Goal: Information Seeking & Learning: Learn about a topic

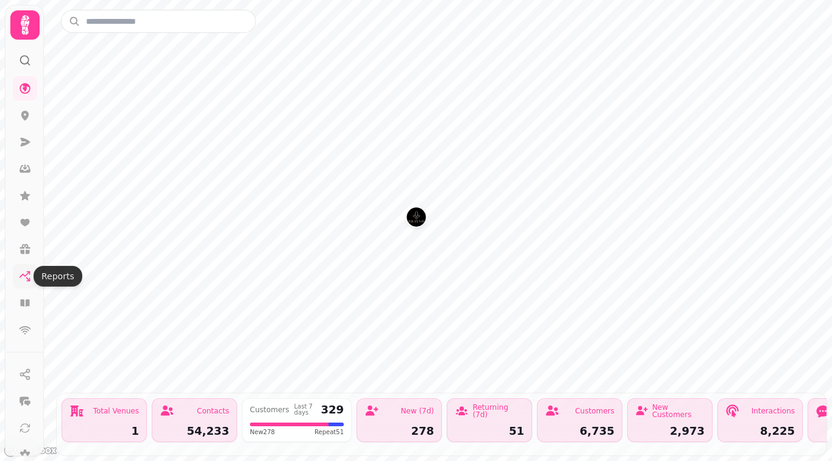
click at [25, 269] on link at bounding box center [25, 276] width 24 height 24
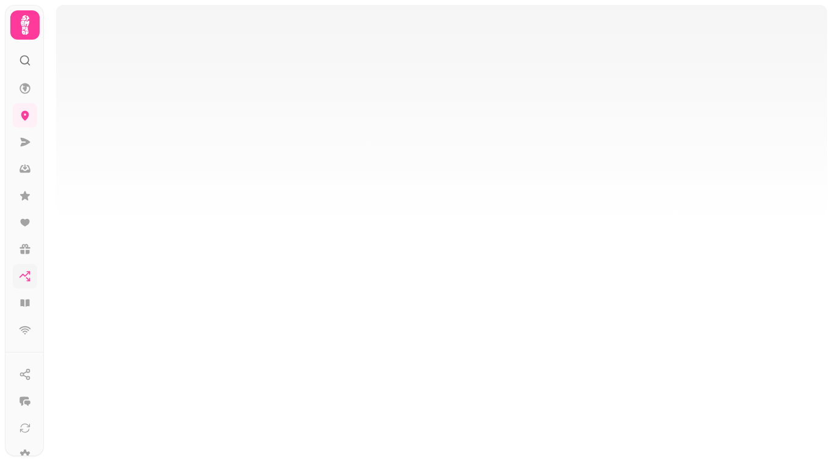
select select "**"
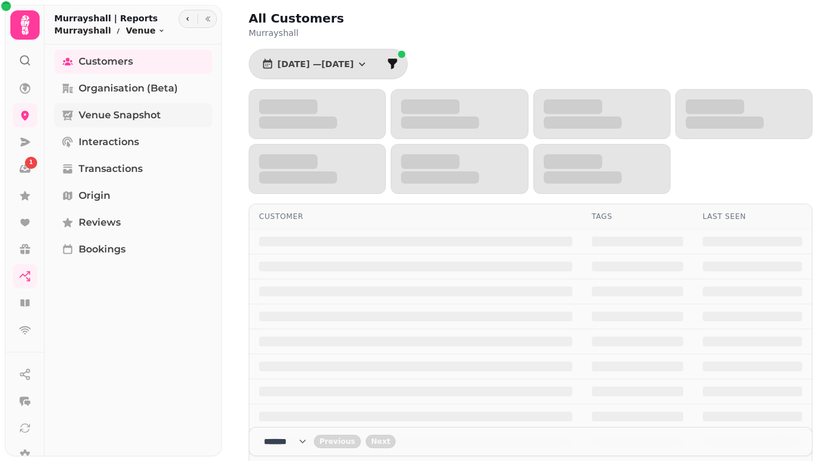
click at [123, 110] on span "Venue Snapshot" at bounding box center [120, 115] width 82 height 15
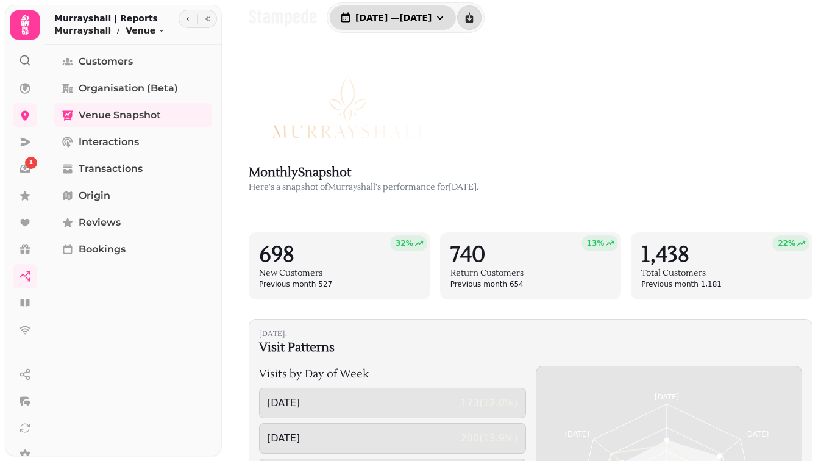
click at [375, 12] on button "[DATE] — [DATE]" at bounding box center [393, 17] width 126 height 24
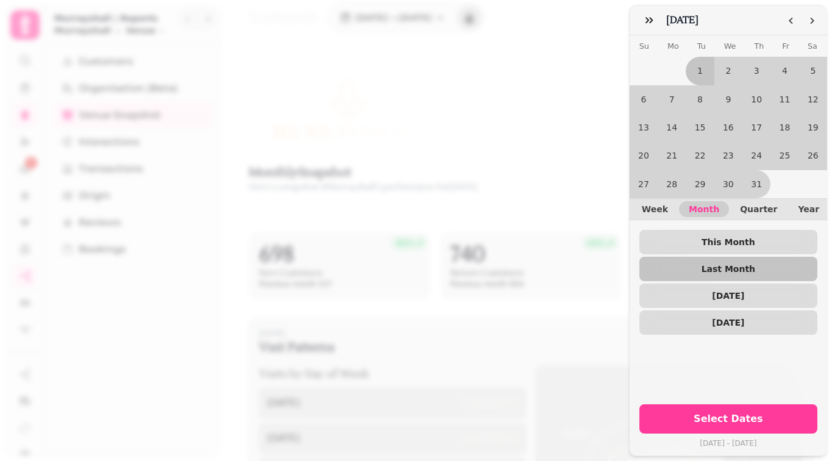
click at [557, 36] on div "July [DATE] Mo Tu We Th Fr Sa 1 2 3 4 5 6 7 8 9 10 11 12 13 14 15 16 17 18 19 2…" at bounding box center [416, 240] width 832 height 441
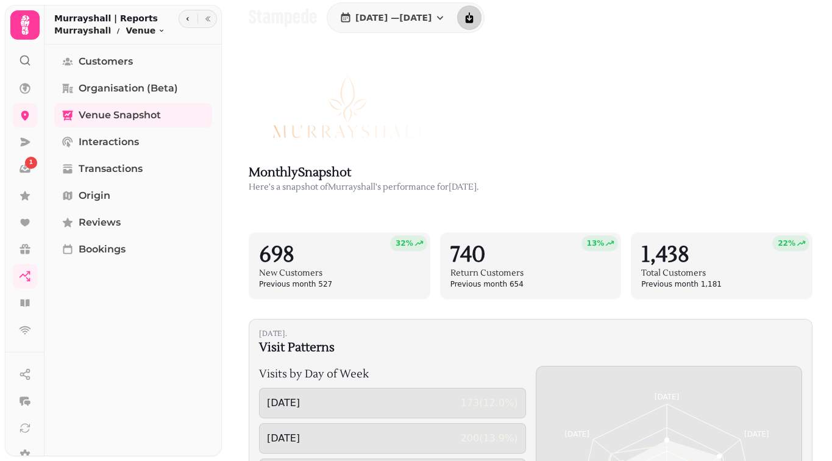
click at [482, 20] on button "download report" at bounding box center [469, 17] width 24 height 24
click at [455, 24] on button "[DATE] — [DATE]" at bounding box center [393, 17] width 126 height 24
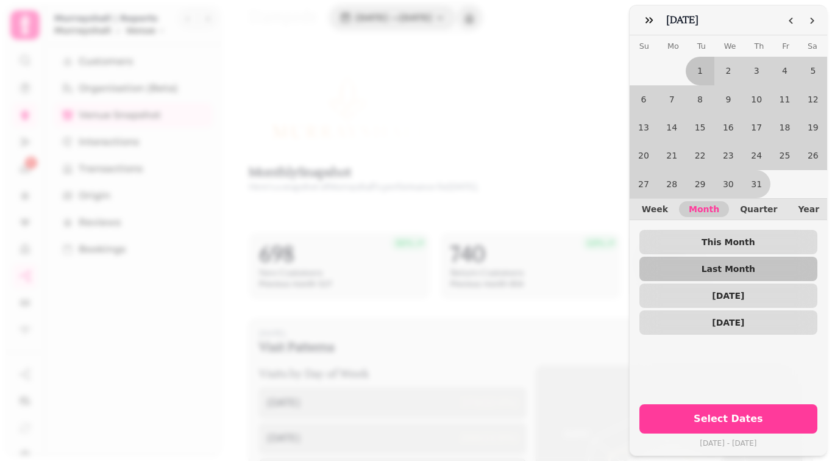
click at [727, 404] on button "Select Dates" at bounding box center [728, 418] width 178 height 29
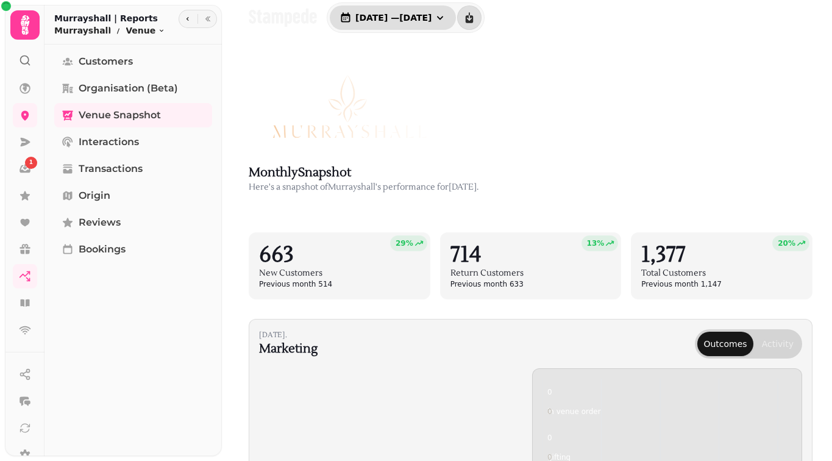
click at [427, 9] on button "[DATE] — [DATE]" at bounding box center [393, 17] width 126 height 24
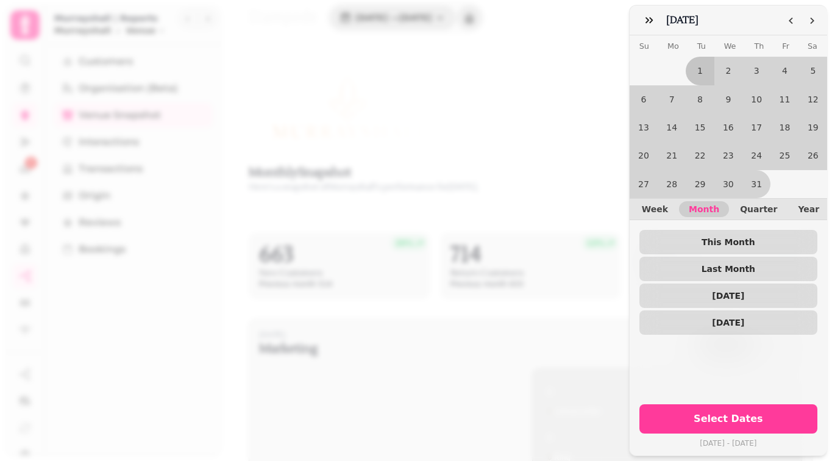
click at [798, 205] on span "Year" at bounding box center [808, 209] width 21 height 9
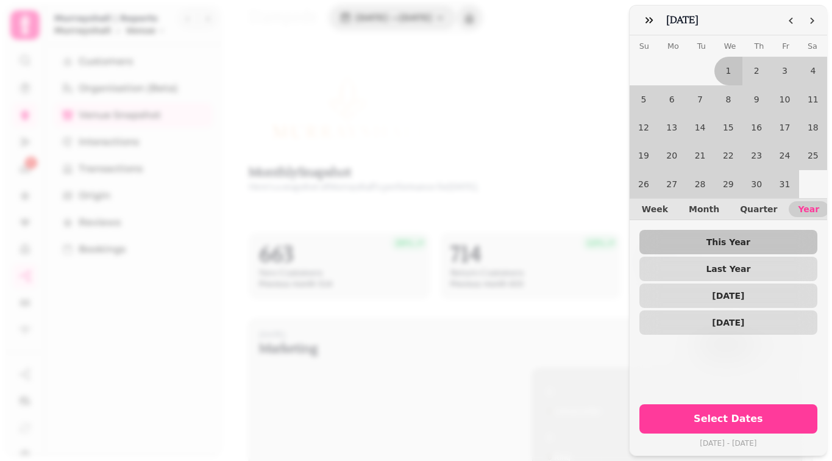
click at [778, 415] on button "Select Dates" at bounding box center [728, 418] width 178 height 29
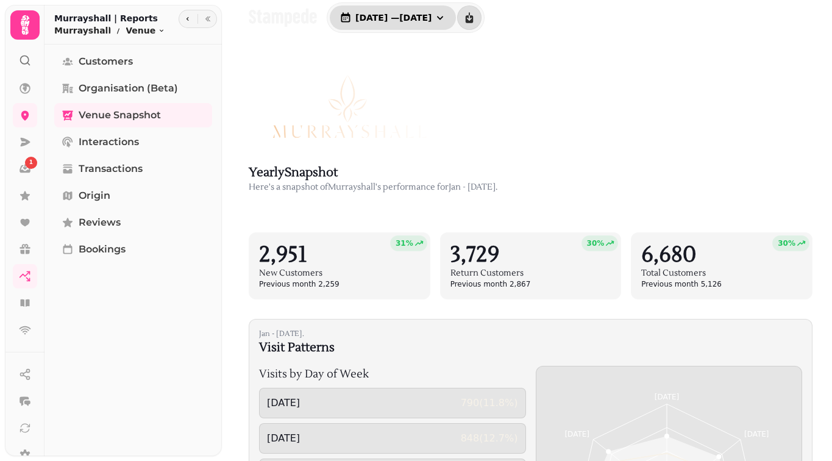
click at [383, 18] on span "[DATE] — [DATE]" at bounding box center [393, 17] width 76 height 9
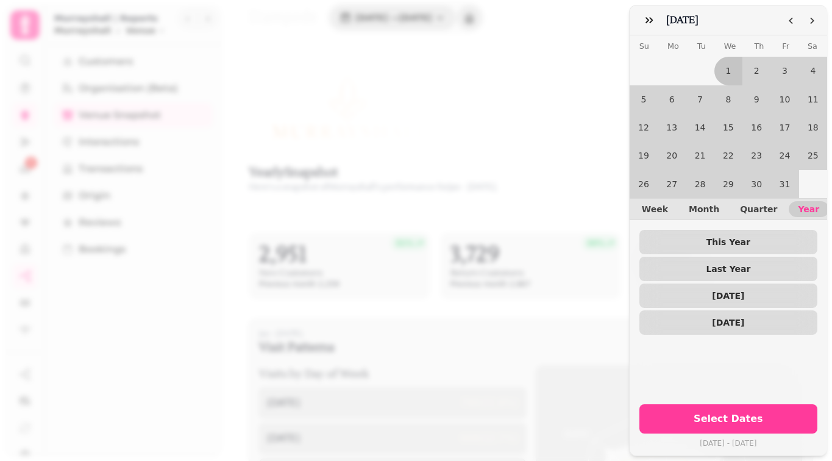
click at [693, 210] on div "Week Month Quarter Year" at bounding box center [728, 209] width 197 height 22
click at [694, 205] on span "Month" at bounding box center [704, 209] width 30 height 9
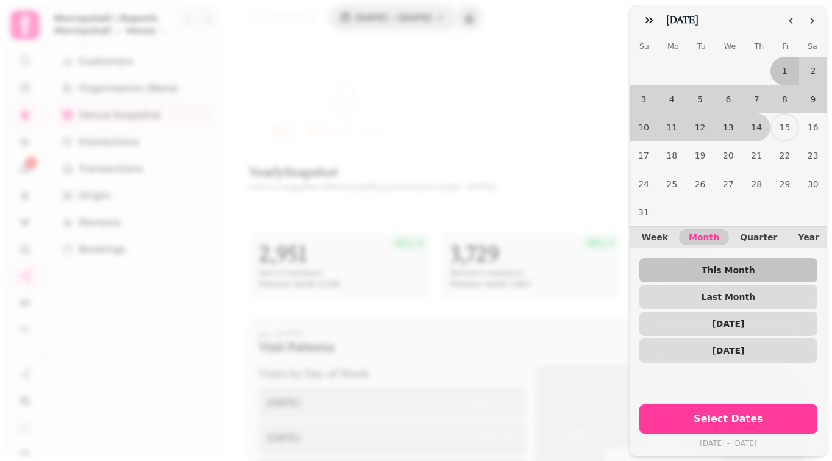
click at [786, 21] on icon "Go to the Previous Month" at bounding box center [791, 21] width 10 height 10
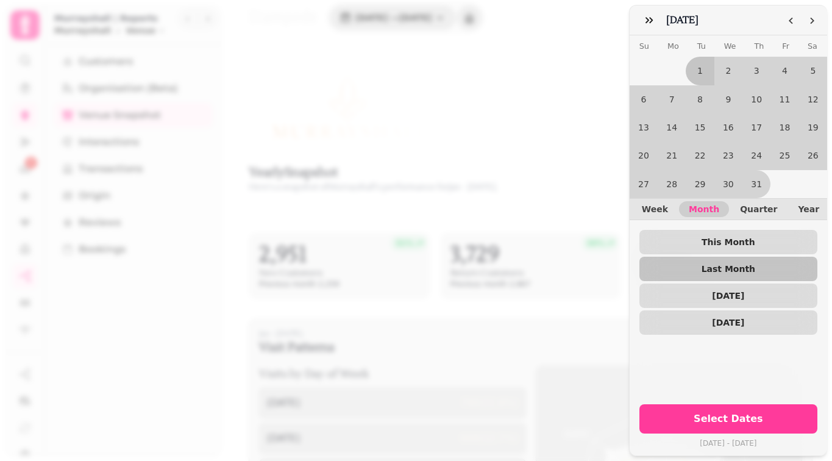
click at [695, 70] on button "1" at bounding box center [700, 71] width 28 height 28
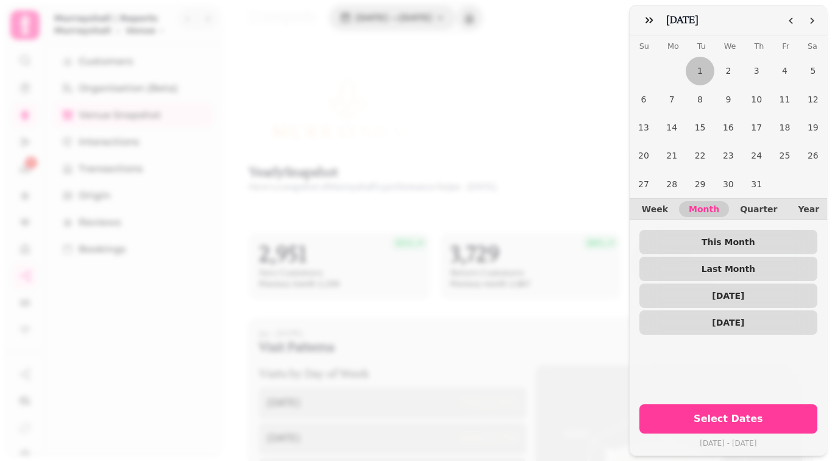
click at [748, 176] on button "31" at bounding box center [756, 184] width 28 height 28
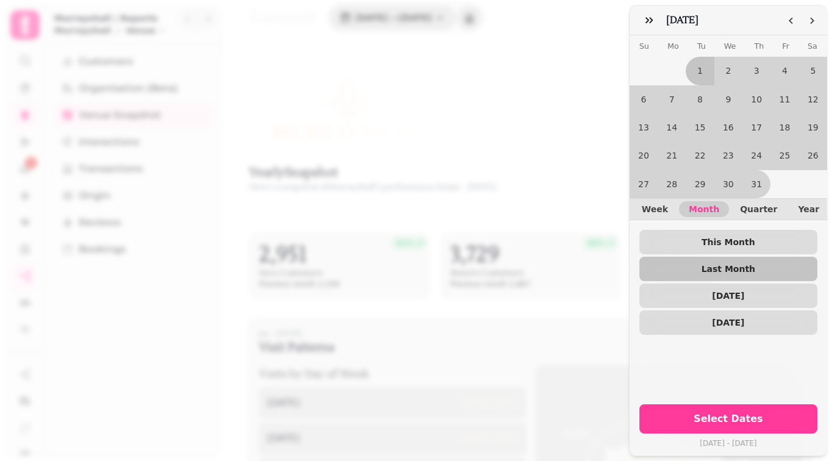
click at [755, 414] on span "Select Dates" at bounding box center [728, 419] width 149 height 10
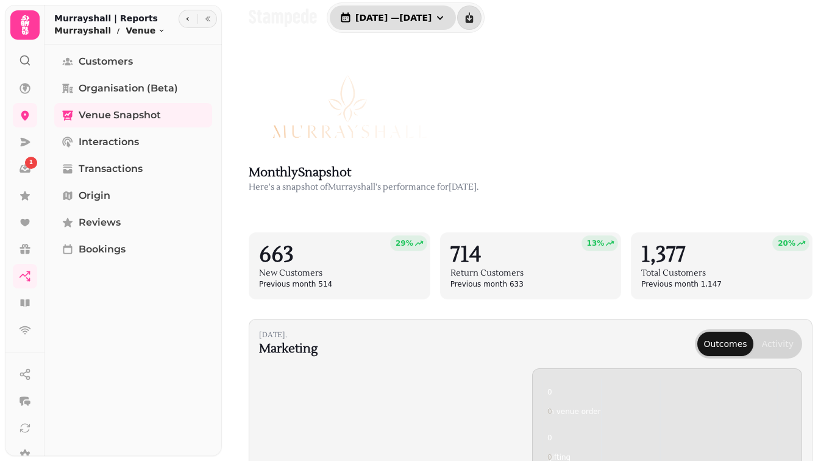
scroll to position [22, 0]
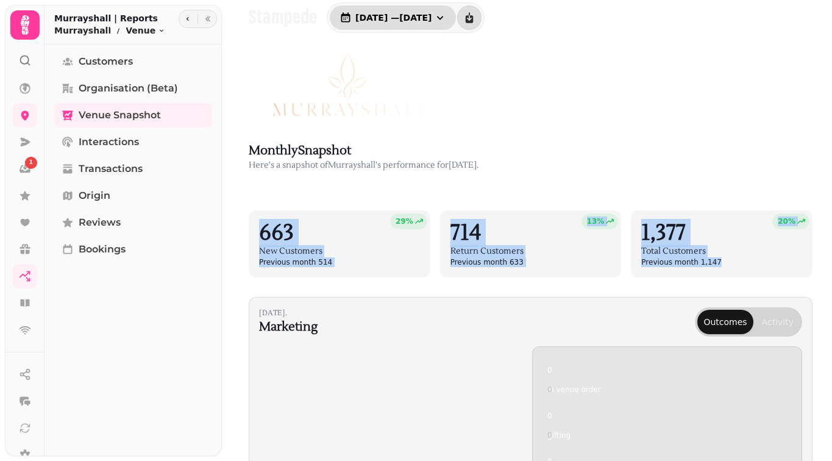
drag, startPoint x: 715, startPoint y: 265, endPoint x: 257, endPoint y: 219, distance: 460.7
click at [257, 219] on div "29 % 663 New Customers Previous month 514 13 % 714 Return Customers Previous mo…" at bounding box center [531, 243] width 564 height 67
copy div "663 New Customers Previous month 514 13 % 714 Return Customers Previous month 6…"
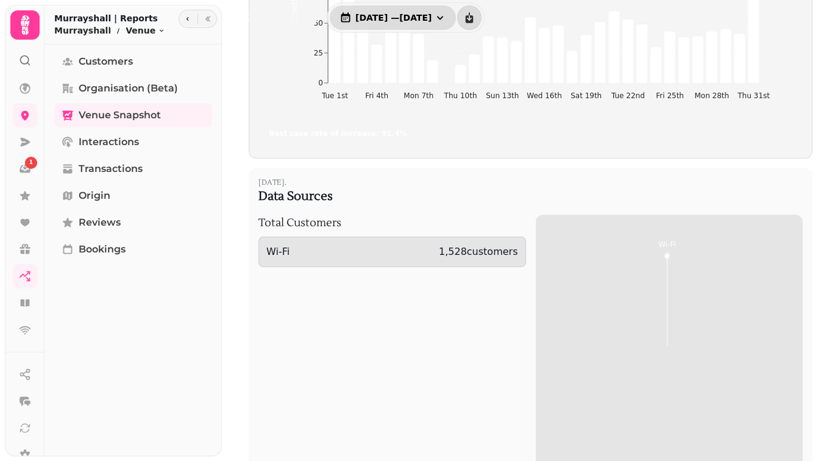
scroll to position [1121, 0]
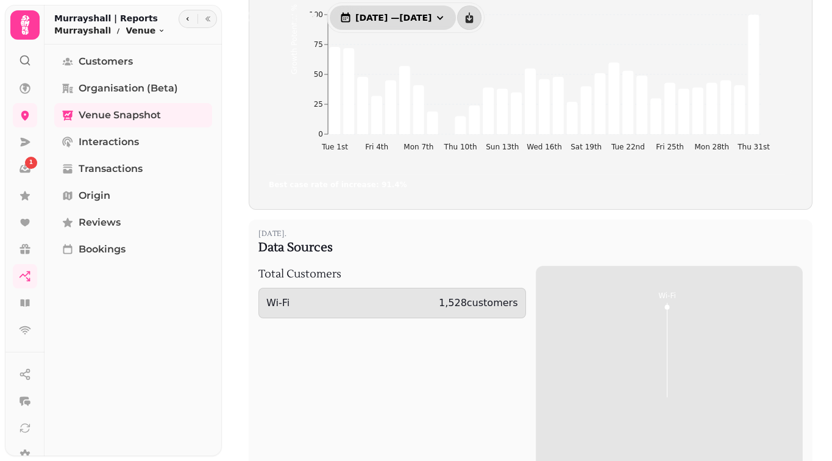
click at [117, 96] on link "Organisation (beta)" at bounding box center [133, 88] width 158 height 24
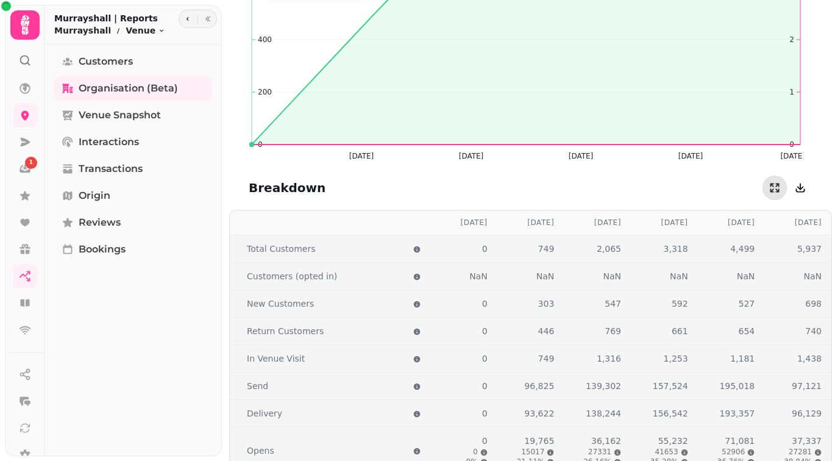
scroll to position [1177, 0]
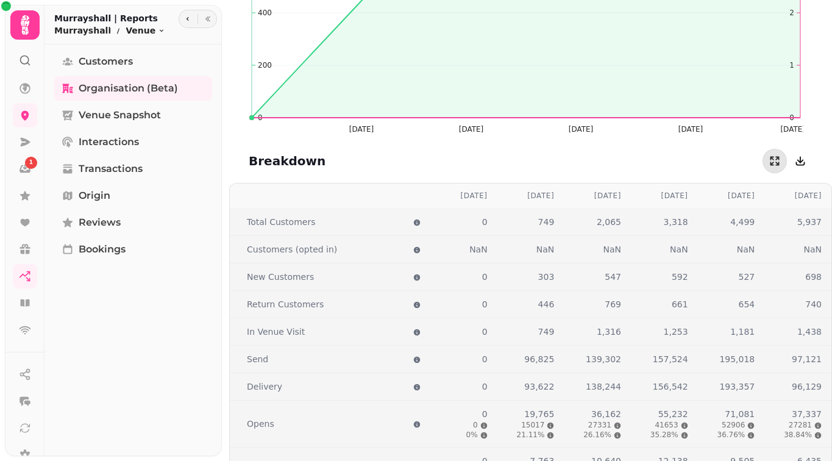
click at [80, 115] on span "Venue Snapshot" at bounding box center [120, 115] width 82 height 15
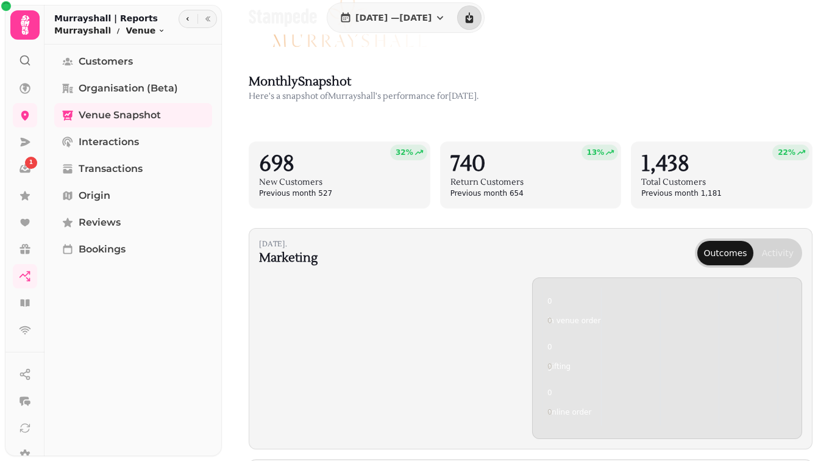
scroll to position [86, 0]
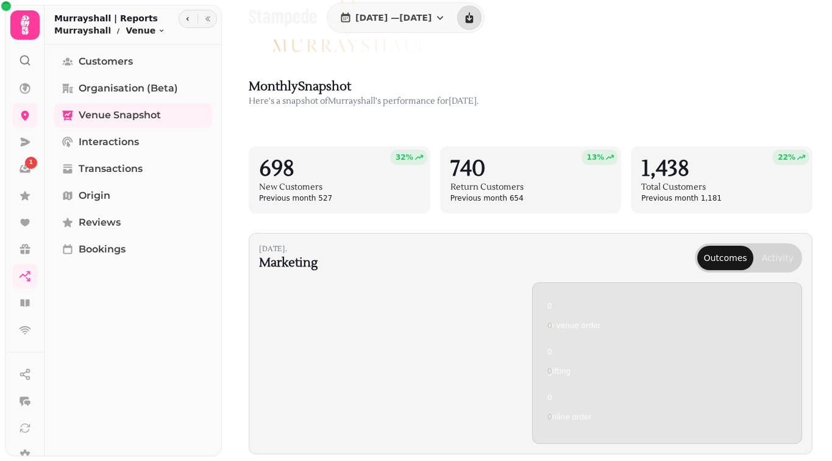
click at [767, 261] on button "Activity" at bounding box center [778, 258] width 44 height 24
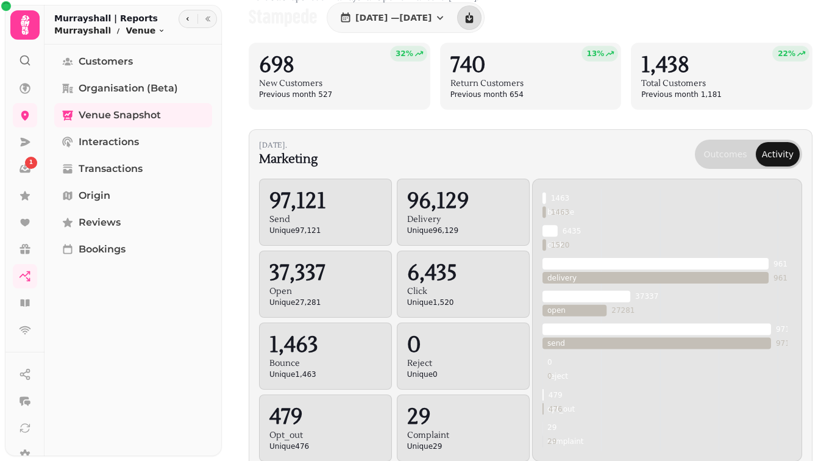
scroll to position [284, 0]
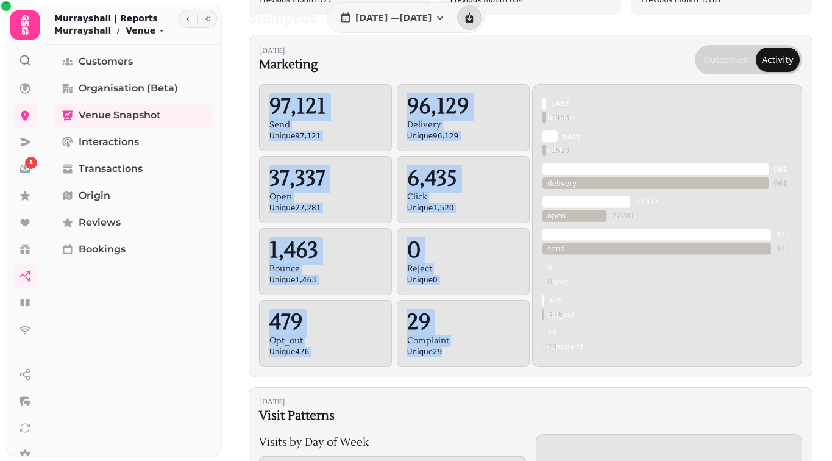
drag, startPoint x: 270, startPoint y: 101, endPoint x: 430, endPoint y: 364, distance: 307.7
click at [430, 364] on div "97,121 send Unique 97,121 96,129 delivery Unique 96,129 37,337 open Unique 27,2…" at bounding box center [394, 225] width 271 height 283
copy div "97,121 send Unique 97,121 96,129 delivery Unique 96,129 37,337 open Unique 27,2…"
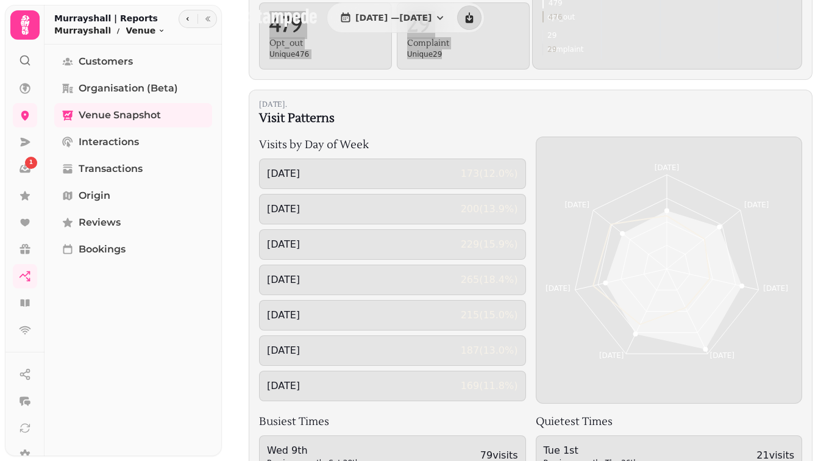
scroll to position [582, 0]
click at [378, 193] on div "[DATE] 200 ( 13.9 %)" at bounding box center [392, 208] width 267 height 30
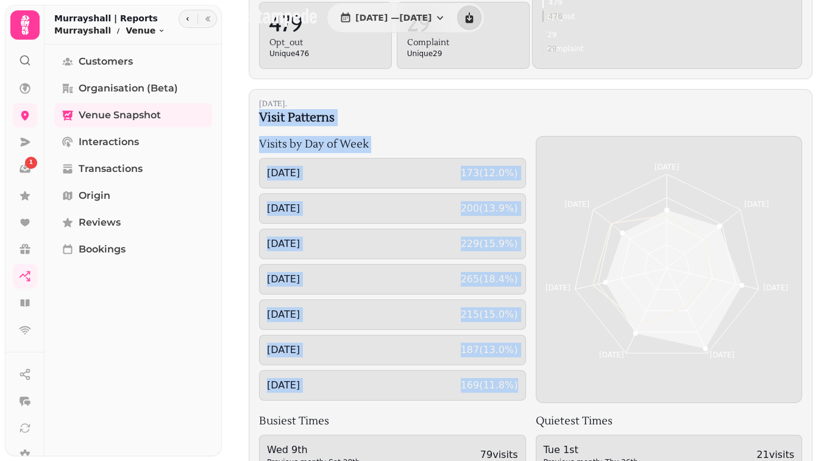
drag, startPoint x: 260, startPoint y: 117, endPoint x: 491, endPoint y: 393, distance: 360.0
copy div "Visit Patterns Visits by Day of Week [DATE] 173 ( 12.0 %) [DATE] 200 ( 13.9 %) …"
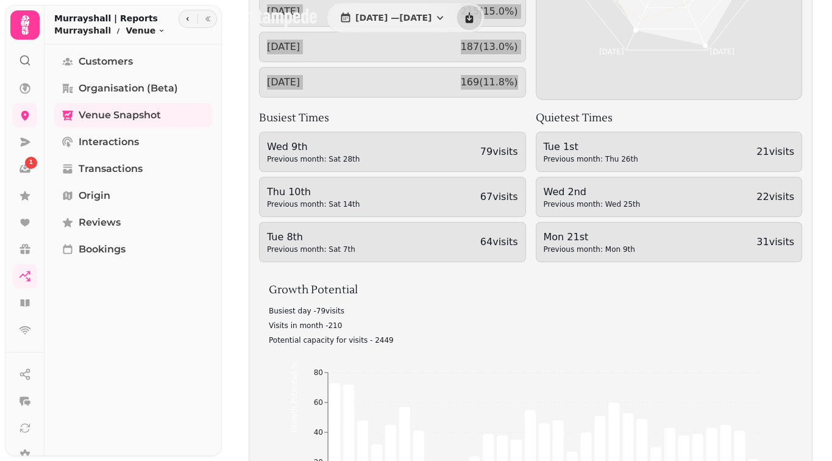
scroll to position [896, 0]
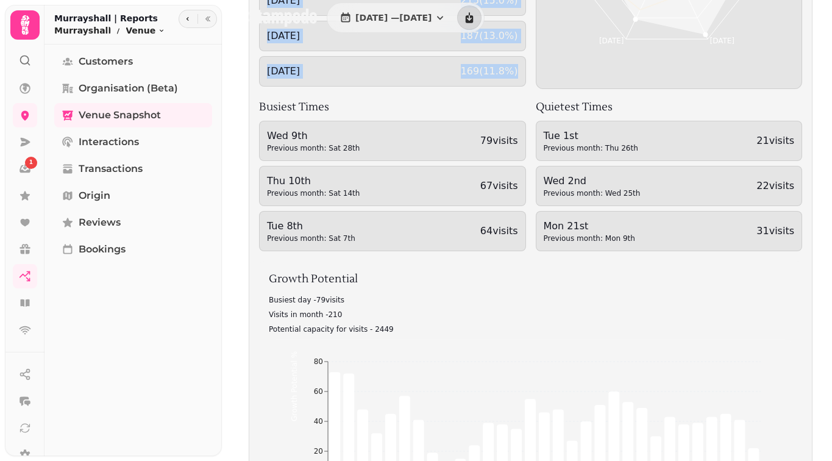
drag, startPoint x: 258, startPoint y: 105, endPoint x: 742, endPoint y: 244, distance: 502.9
click at [742, 244] on div "Busiest Times Wed 9th Previous month: Sat 28th 79 visits Thu 10th Previous mont…" at bounding box center [530, 175] width 543 height 152
copy div "Busiest Times Wed 9th Previous month: Sat 28th 79 visits Thu 10th Previous mont…"
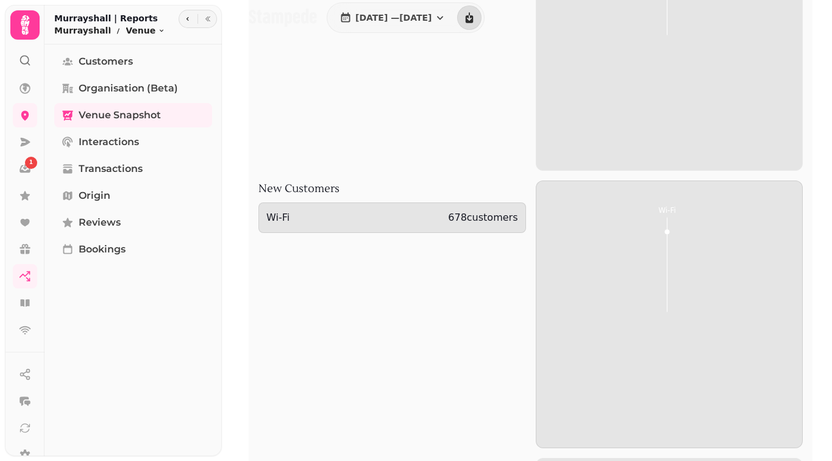
scroll to position [1863, 0]
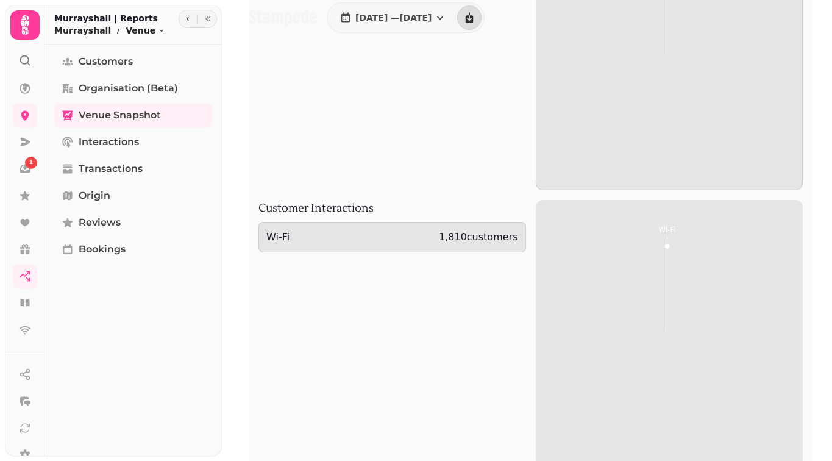
click at [102, 229] on span "Reviews" at bounding box center [100, 222] width 42 height 15
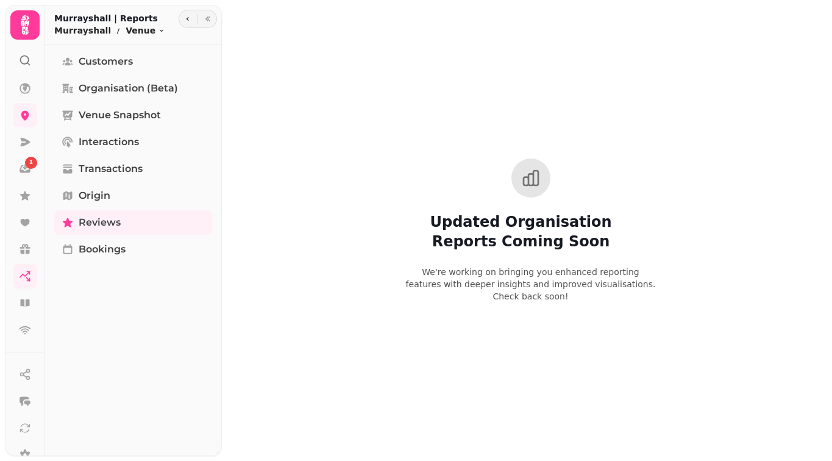
click at [108, 201] on span "Origin" at bounding box center [95, 195] width 32 height 15
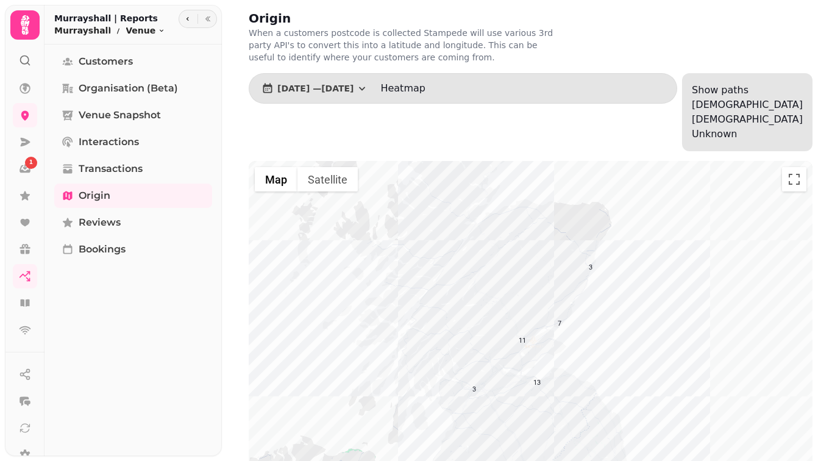
click at [425, 93] on span at bounding box center [425, 88] width 0 height 12
click at [425, 92] on span at bounding box center [425, 88] width 0 height 12
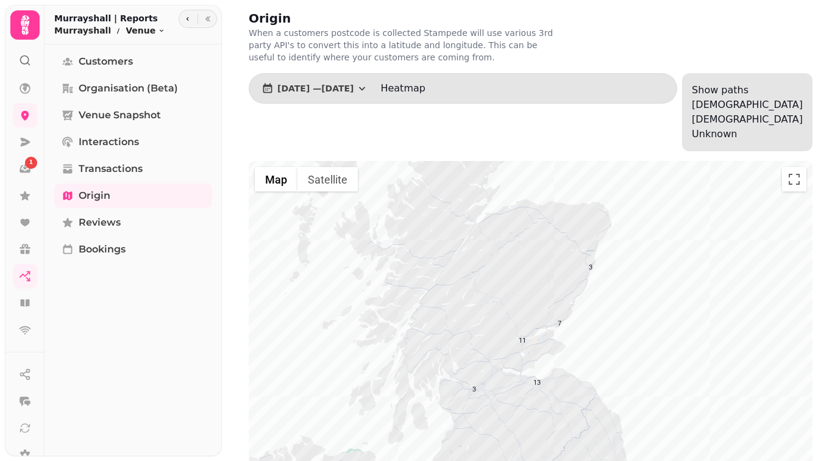
click at [575, 116] on div "[DATE] — [DATE] Heatmap" at bounding box center [463, 112] width 428 height 78
click at [329, 167] on button "Satellite" at bounding box center [327, 179] width 60 height 24
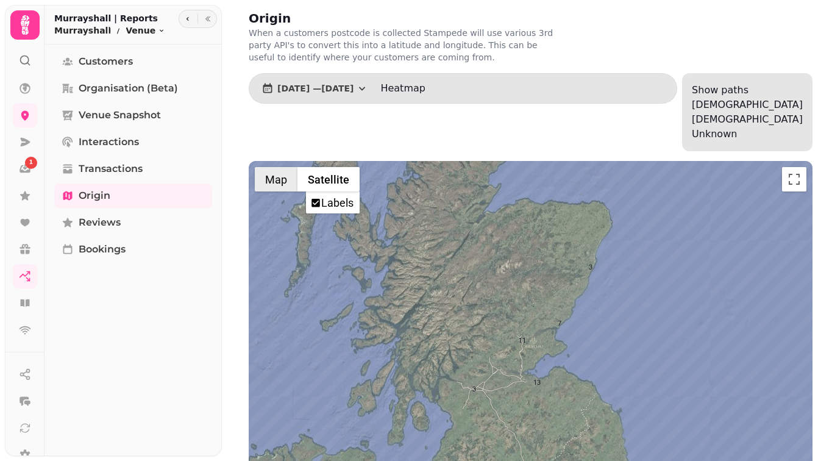
click at [288, 167] on button "Map" at bounding box center [276, 179] width 43 height 24
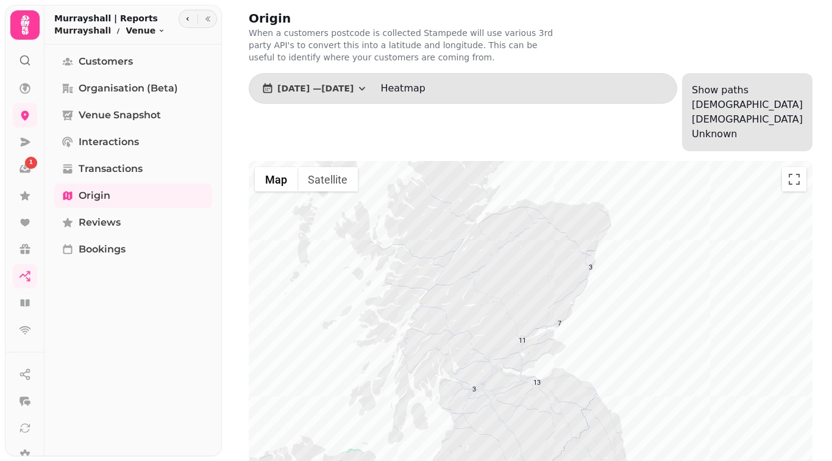
click at [592, 263] on p "3" at bounding box center [590, 267] width 4 height 8
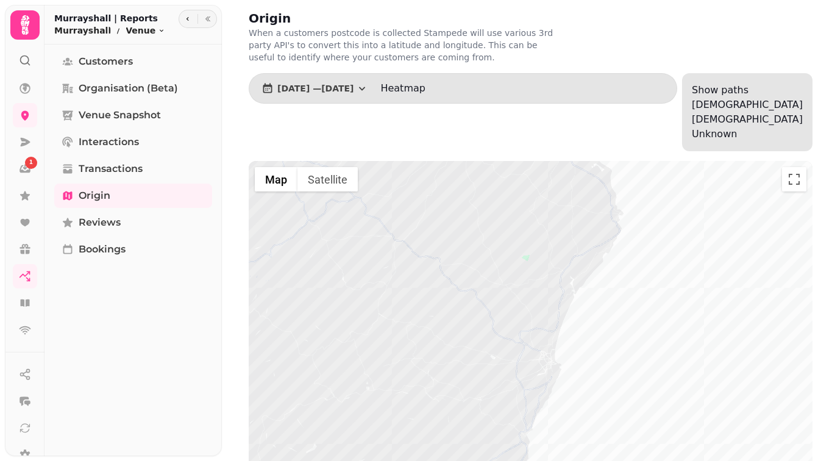
click at [91, 145] on span "Interactions" at bounding box center [109, 142] width 60 height 15
select select "**"
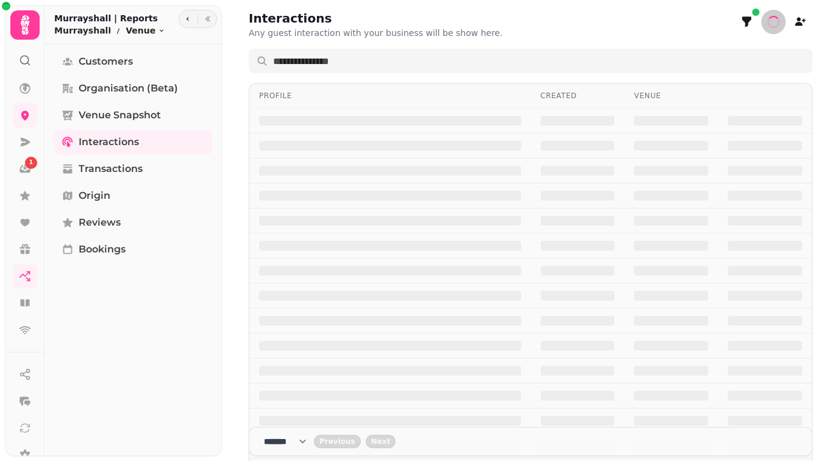
click at [95, 177] on link "Transactions" at bounding box center [133, 169] width 158 height 24
select select "**"
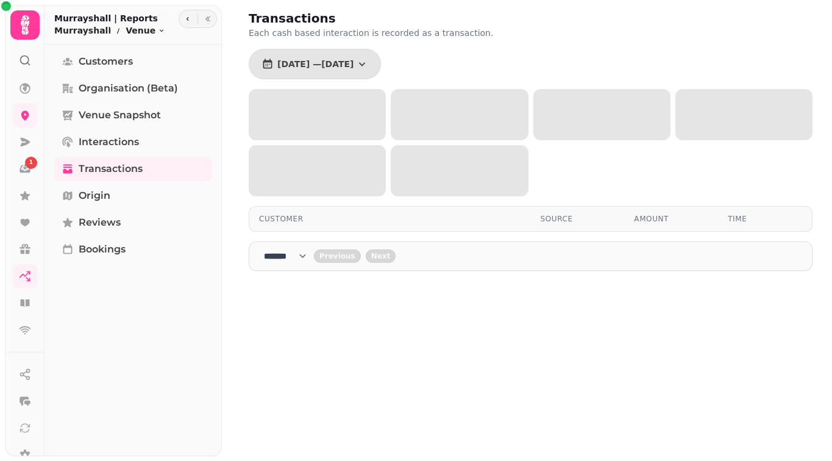
click at [100, 164] on span "Transactions" at bounding box center [111, 169] width 64 height 15
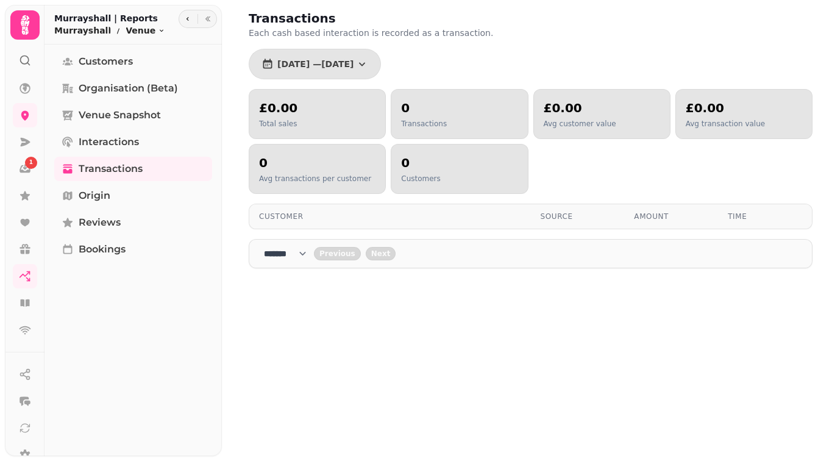
scroll to position [1, 0]
click at [108, 63] on span "Customers" at bounding box center [106, 61] width 54 height 15
select select "**"
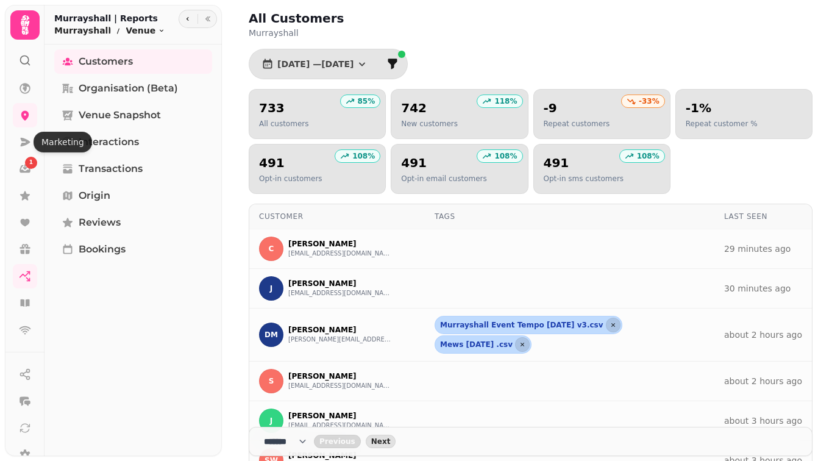
click at [27, 142] on icon at bounding box center [26, 142] width 10 height 9
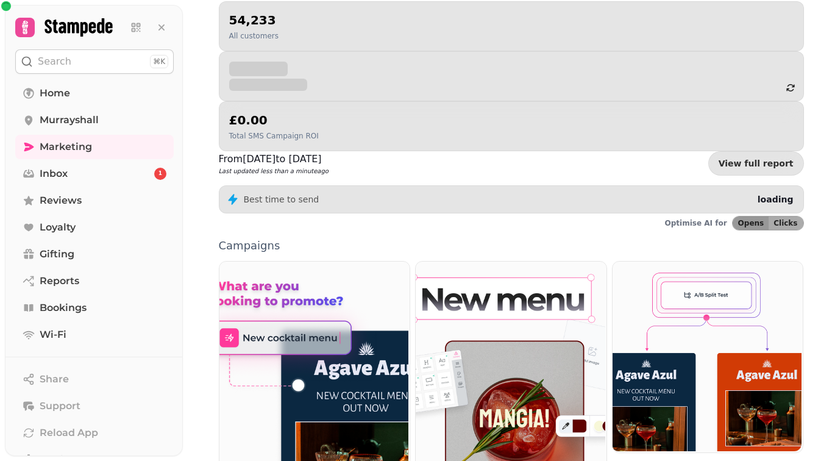
scroll to position [214, 0]
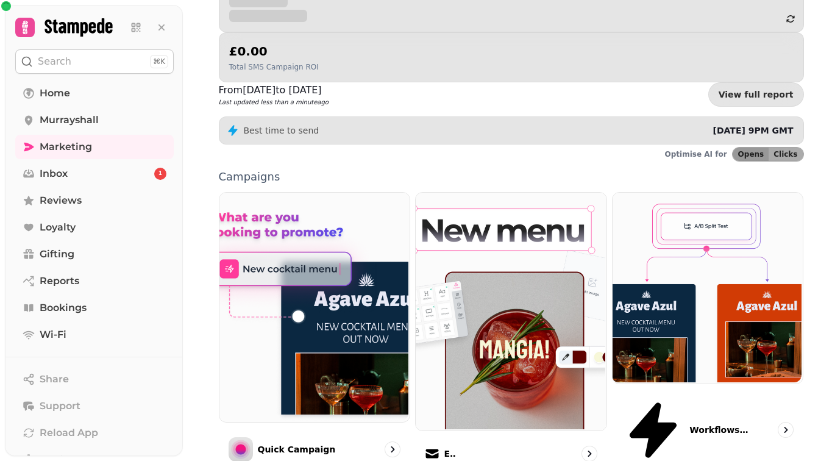
click at [521, 191] on img at bounding box center [509, 310] width 191 height 238
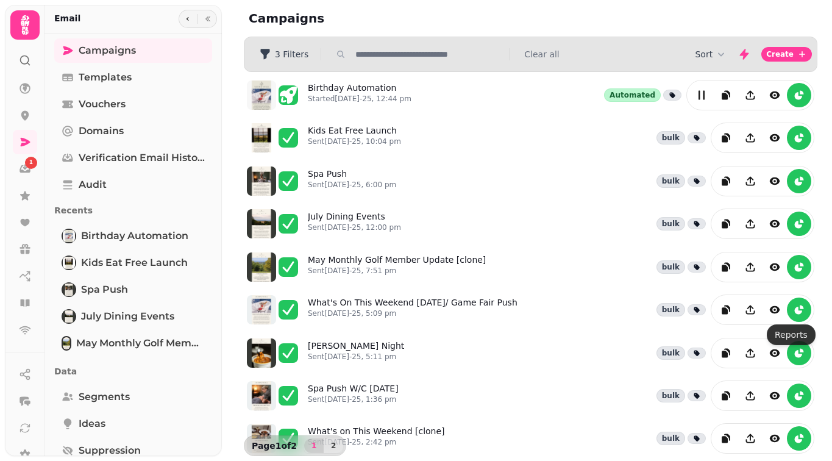
click at [793, 305] on icon "reports" at bounding box center [799, 310] width 12 height 12
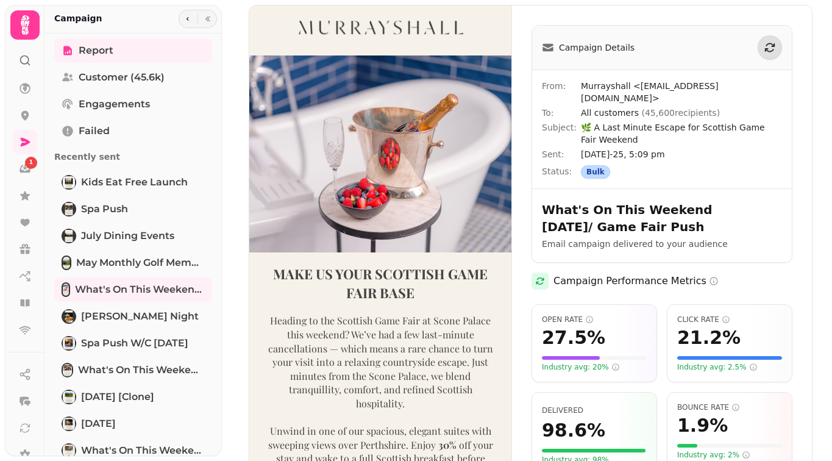
click at [615, 129] on span "🌿 A Last Minute Escape for Scottish Game Fair Weekend" at bounding box center [681, 133] width 201 height 24
click at [624, 129] on span "🌿 A Last Minute Escape for Scottish Game Fair Weekend" at bounding box center [681, 133] width 201 height 24
drag, startPoint x: 596, startPoint y: 117, endPoint x: 675, endPoint y: 146, distance: 84.3
click at [675, 146] on div "From: Murrayshall <[EMAIL_ADDRESS][DOMAIN_NAME]> To: All customers ( 45,600 rec…" at bounding box center [662, 129] width 260 height 118
copy div "Last Minute Escape for Scottish Game Fair Weekend Sent: [DATE]-25, 5:09 pm"
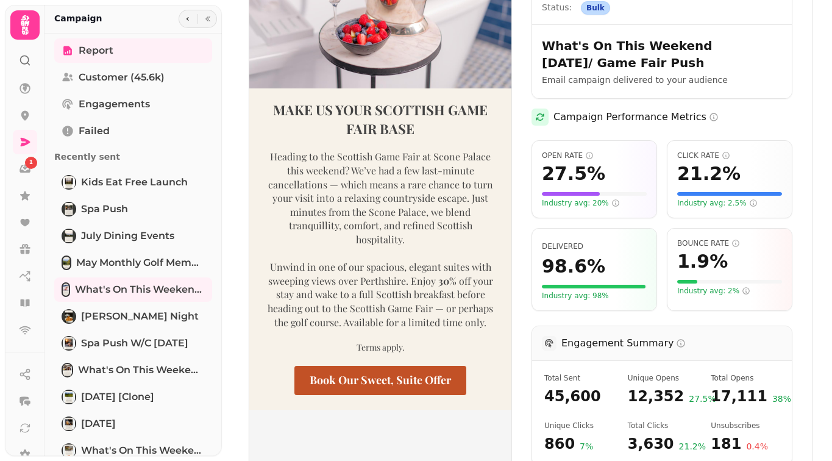
scroll to position [182, 0]
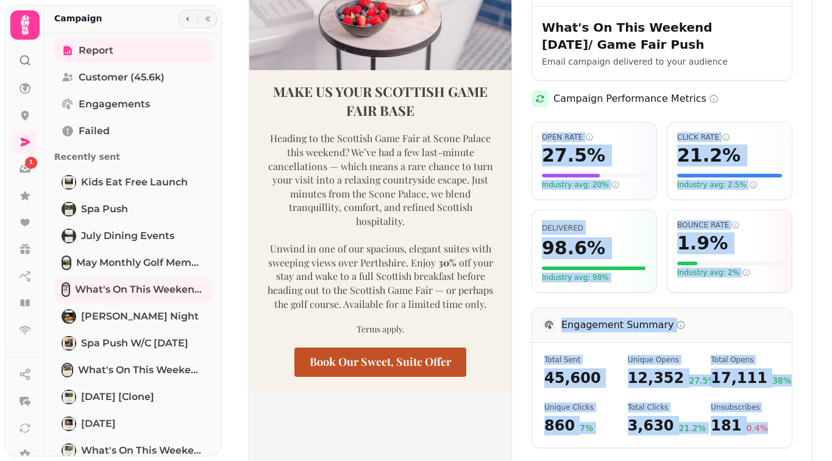
drag, startPoint x: 764, startPoint y: 425, endPoint x: 541, endPoint y: 126, distance: 373.3
click at [541, 126] on div "Campaign Performance Metrics Open Rate 27.5 % Industry avg: 20% Click Rate 21.2…" at bounding box center [661, 344] width 261 height 508
copy div "Open Rate 27.5 % Industry avg: 20% Click Rate 21.2 % Industry avg: 2.5% Deliver…"
click at [187, 21] on icon "button" at bounding box center [187, 18] width 7 height 7
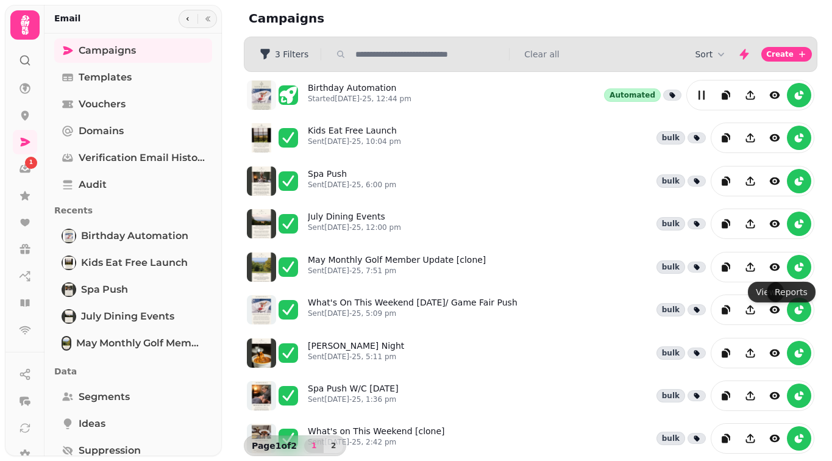
click at [801, 268] on button "reports" at bounding box center [799, 267] width 24 height 24
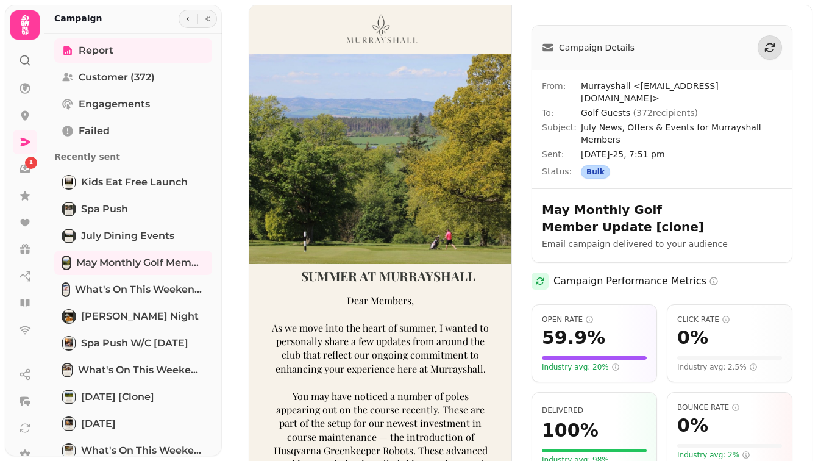
drag, startPoint x: 585, startPoint y: 116, endPoint x: 673, endPoint y: 138, distance: 91.2
click at [673, 138] on div "From: Murrayshall <[EMAIL_ADDRESS][DOMAIN_NAME]> To: Golf Guests ( 372 recipien…" at bounding box center [662, 129] width 260 height 118
click at [670, 148] on span "[DATE]-25, 7:51 pm" at bounding box center [681, 154] width 201 height 12
drag, startPoint x: 582, startPoint y: 113, endPoint x: 670, endPoint y: 145, distance: 94.1
click at [670, 145] on div "From: Murrayshall <[EMAIL_ADDRESS][DOMAIN_NAME]> To: Golf Guests ( 372 recipien…" at bounding box center [662, 129] width 260 height 118
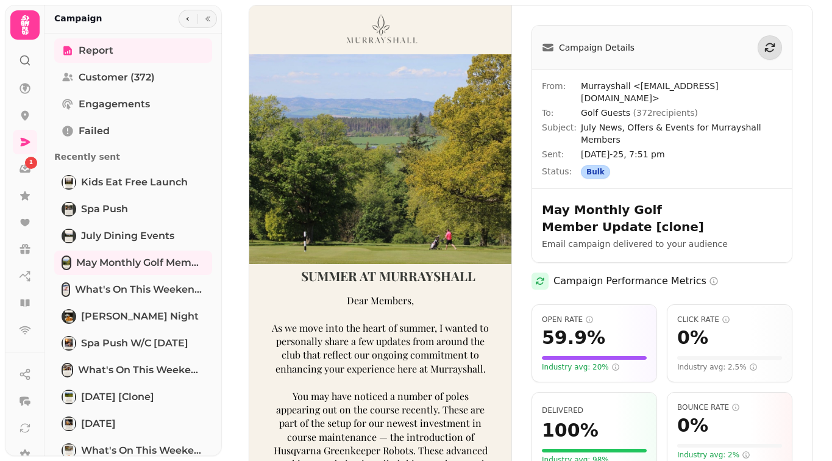
copy div "July News, Offers & Events for Murrayshall Members Sent: [DATE]-25, 7:51 pm"
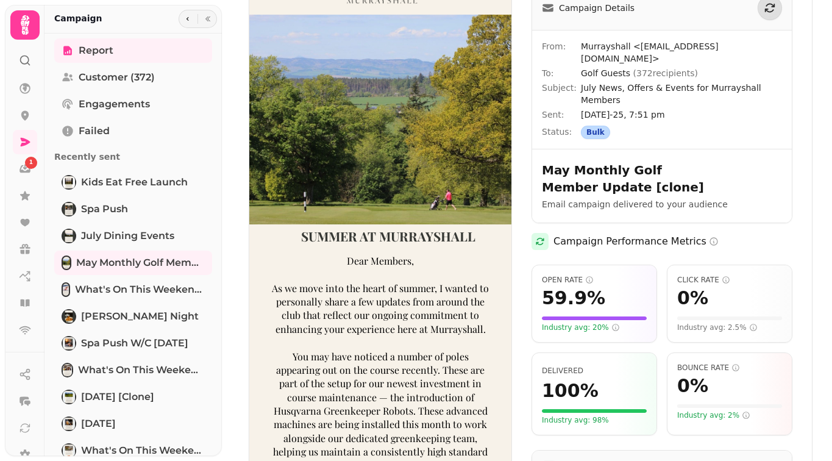
scroll to position [152, 0]
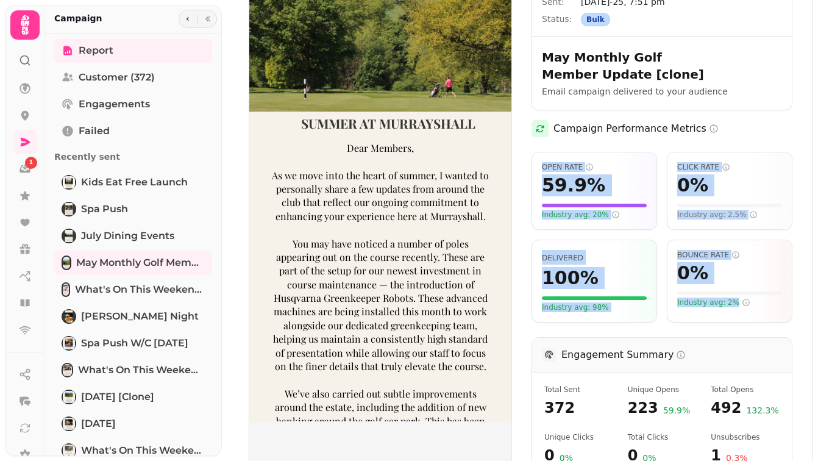
drag, startPoint x: 541, startPoint y: 154, endPoint x: 748, endPoint y: 288, distance: 246.8
click at [748, 288] on div "Open Rate 59.9 % Industry avg: 20% Click Rate 0 % Industry avg: 2.5% Delivered …" at bounding box center [661, 237] width 261 height 171
copy div "Open Rate 59.9 % Industry avg: 20% Click Rate 0 % Industry avg: 2.5% Delivered …"
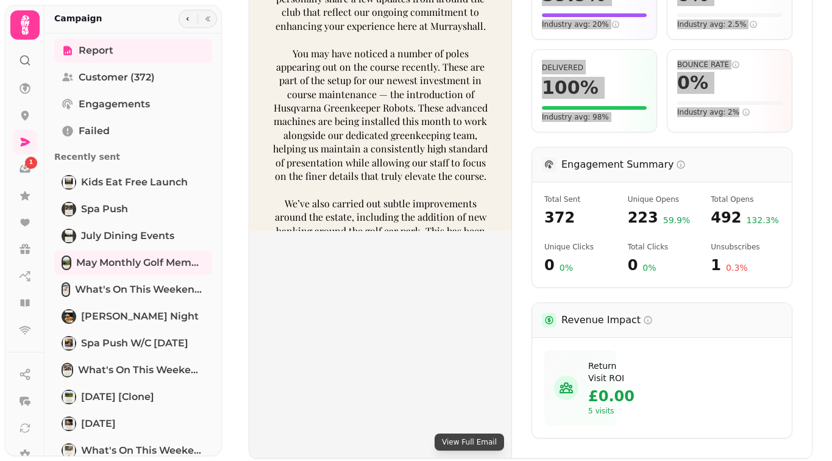
scroll to position [354, 0]
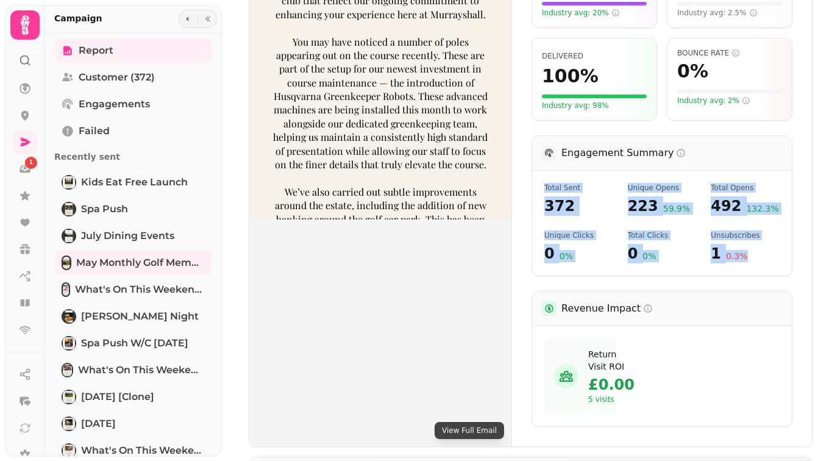
drag, startPoint x: 761, startPoint y: 247, endPoint x: 541, endPoint y: 179, distance: 230.6
click at [541, 179] on div "Total Sent 372 Unique Opens 223 59.9 % Total Opens 492 132.3 % Unique Clicks 0 …" at bounding box center [662, 223] width 260 height 105
copy div "Total Sent 372 Unique Opens 223 59.9 % Total Opens 492 132.3 % Unique Clicks 0 …"
click at [188, 23] on button "button" at bounding box center [187, 19] width 15 height 15
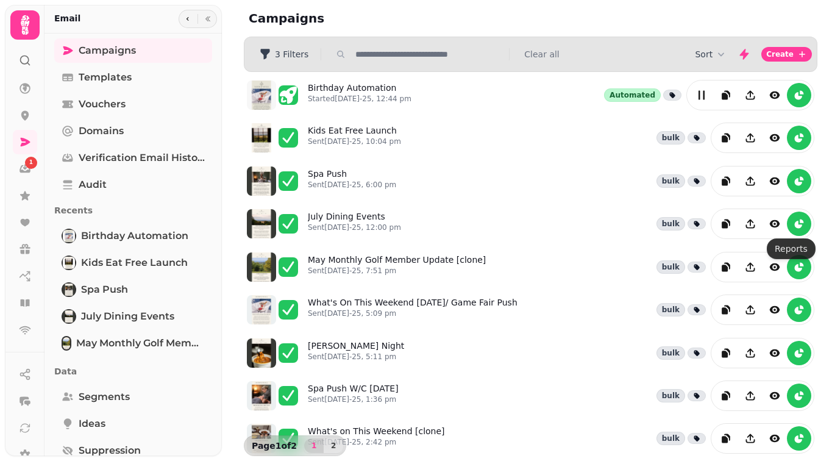
click at [795, 226] on icon "reports" at bounding box center [798, 224] width 7 height 7
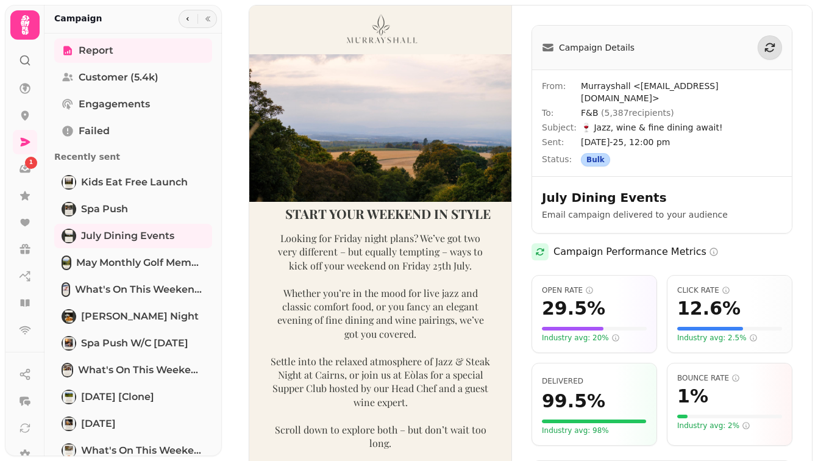
drag, startPoint x: 588, startPoint y: 115, endPoint x: 683, endPoint y: 131, distance: 97.0
click at [683, 131] on div "From: Murrayshall <[EMAIL_ADDRESS][DOMAIN_NAME]> To: F&B ( 5,387 recipients) Su…" at bounding box center [662, 123] width 260 height 106
drag, startPoint x: 555, startPoint y: 233, endPoint x: 560, endPoint y: 247, distance: 14.3
click at [560, 247] on div "Campaign Performance Metrics" at bounding box center [661, 251] width 261 height 17
click at [549, 275] on div "Open Rate 29.5 % Industry avg: 20%" at bounding box center [594, 314] width 126 height 78
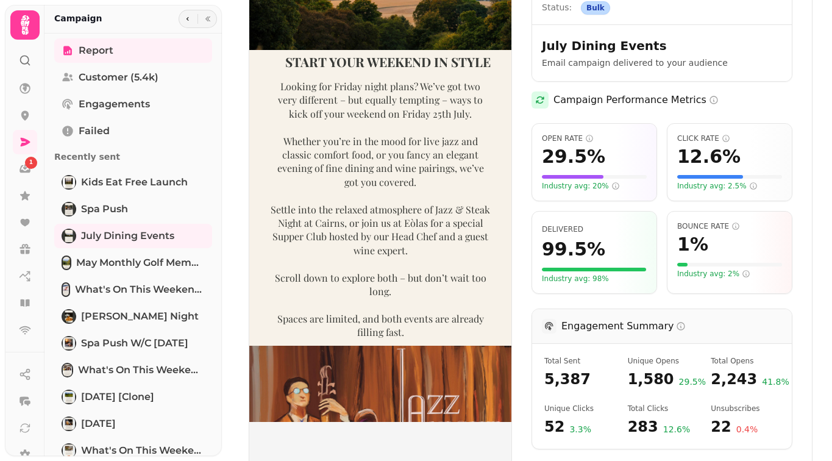
scroll to position [152, 0]
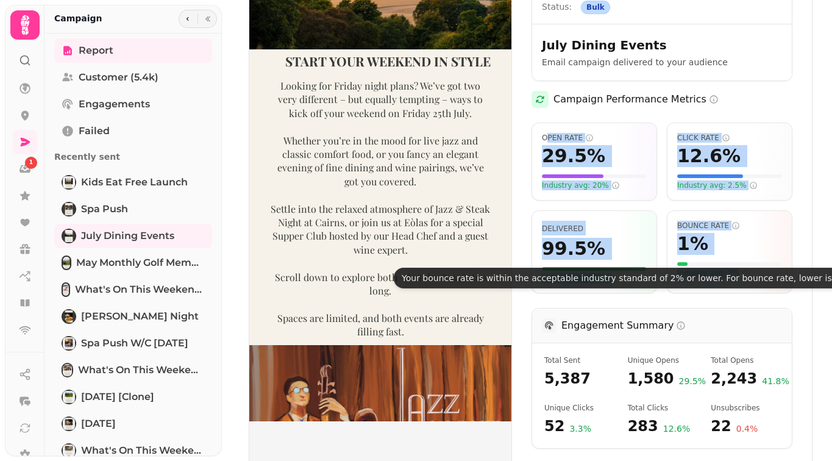
drag, startPoint x: 545, startPoint y: 130, endPoint x: 734, endPoint y: 259, distance: 229.4
click at [734, 259] on div "Open Rate 29.5 % Industry avg: 20% Click Rate 12.6 % Industry avg: 2.5% Deliver…" at bounding box center [661, 208] width 261 height 171
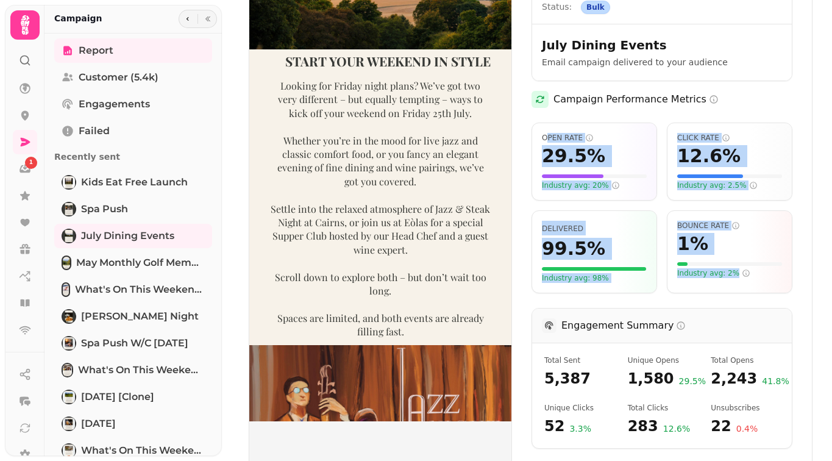
copy div "pen Rate 29.5 % Industry avg: 20% Click Rate 12.6 % Industry avg: 2.5% Delivere…"
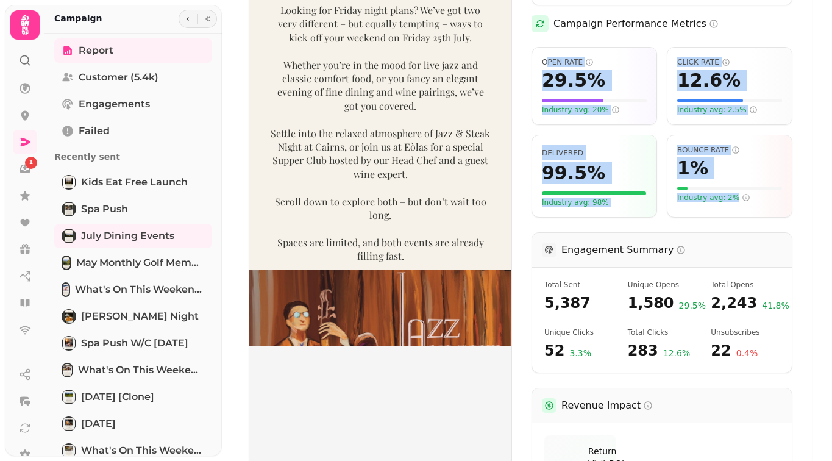
scroll to position [231, 0]
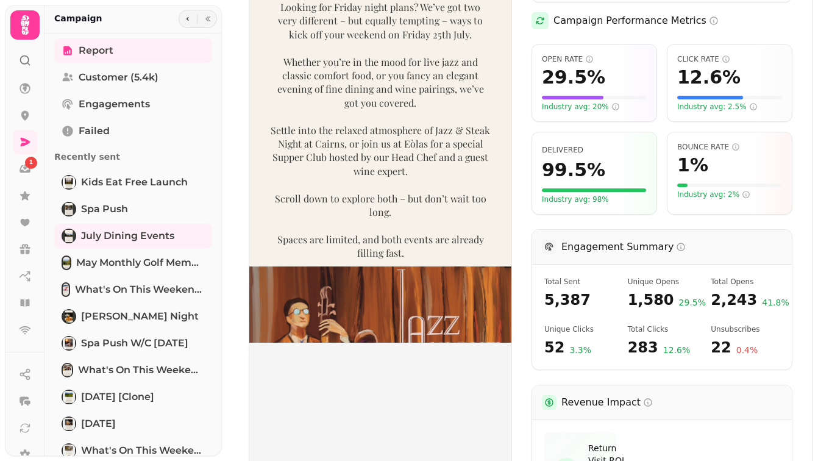
click at [547, 277] on div "Total Sent 5,387" at bounding box center [578, 293] width 69 height 33
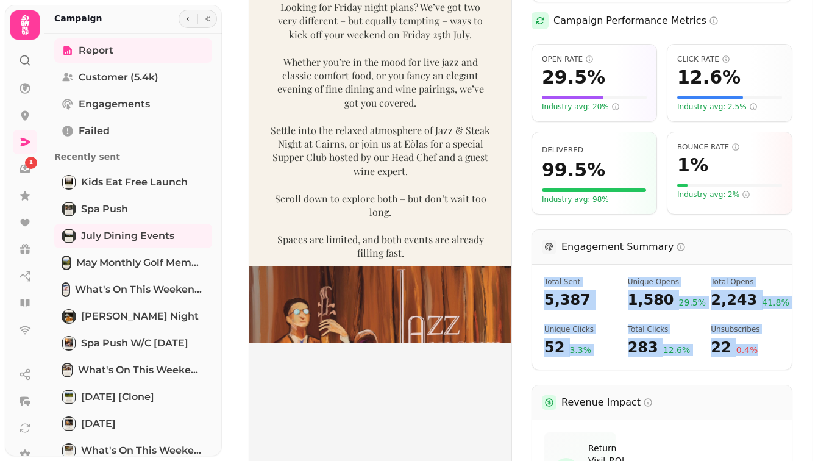
drag, startPoint x: 545, startPoint y: 269, endPoint x: 753, endPoint y: 343, distance: 221.1
click at [753, 343] on div "Total Sent 5,387 Unique Opens 1,580 29.5 % Total Opens 2,243 41.8 % Unique Clic…" at bounding box center [662, 317] width 260 height 105
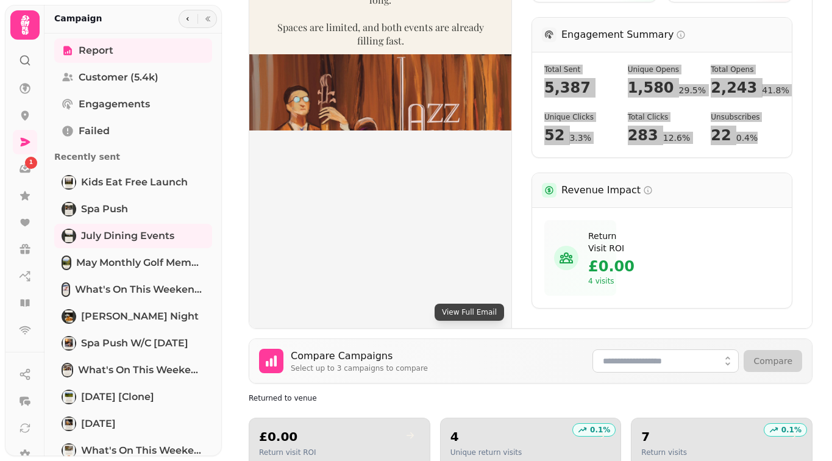
scroll to position [458, 0]
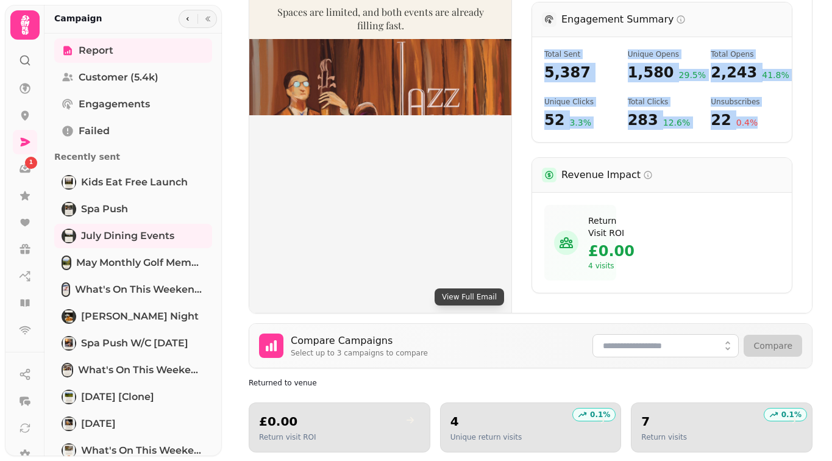
click at [102, 206] on span "Spa Push" at bounding box center [104, 209] width 47 height 15
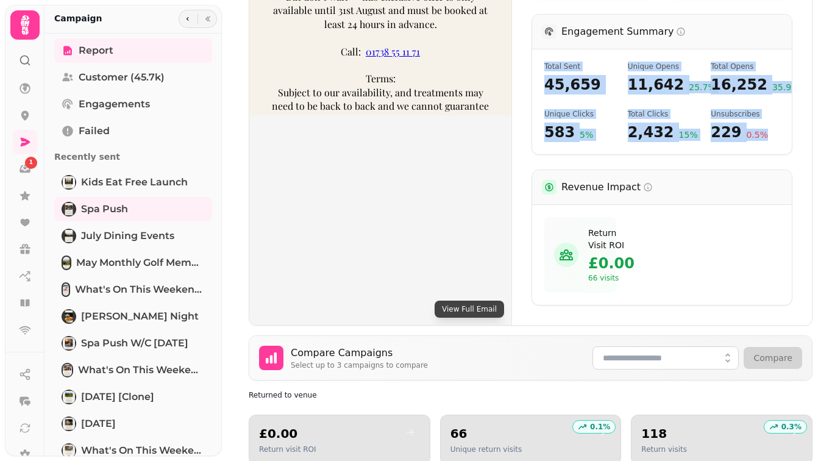
scroll to position [327, 0]
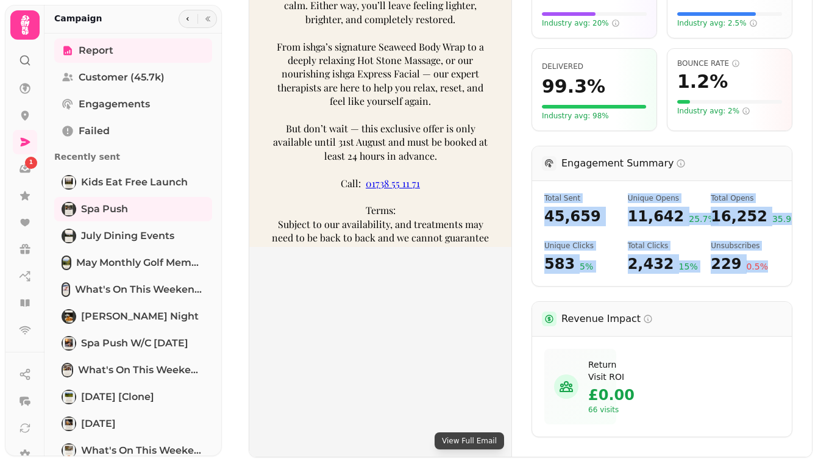
click at [87, 204] on span "Spa Push" at bounding box center [104, 209] width 47 height 15
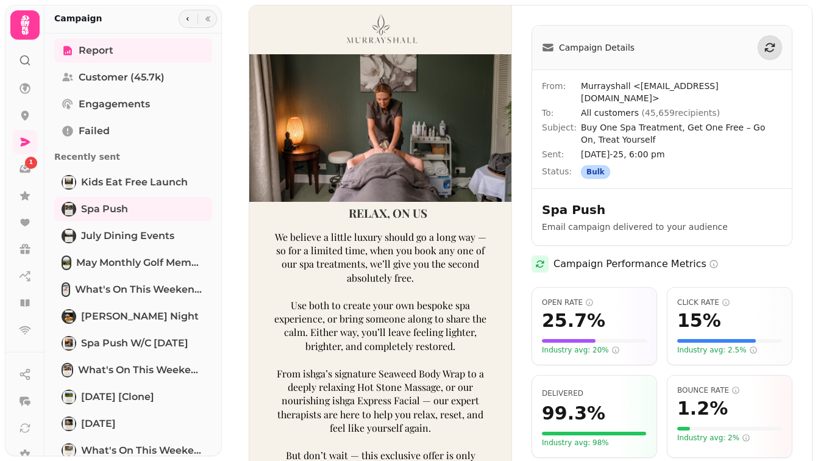
click at [627, 121] on span "Buy One Spa Treatment, Get One Free – Go On, Treat Yourself" at bounding box center [681, 133] width 201 height 24
click at [583, 121] on span "Buy One Spa Treatment, Get One Free – Go On, Treat Yourself" at bounding box center [681, 133] width 201 height 24
drag, startPoint x: 581, startPoint y: 115, endPoint x: 666, endPoint y: 147, distance: 91.2
click at [666, 147] on div "From: Murrayshall <[EMAIL_ADDRESS][DOMAIN_NAME]> To: All customers ( 45,659 rec…" at bounding box center [662, 129] width 260 height 118
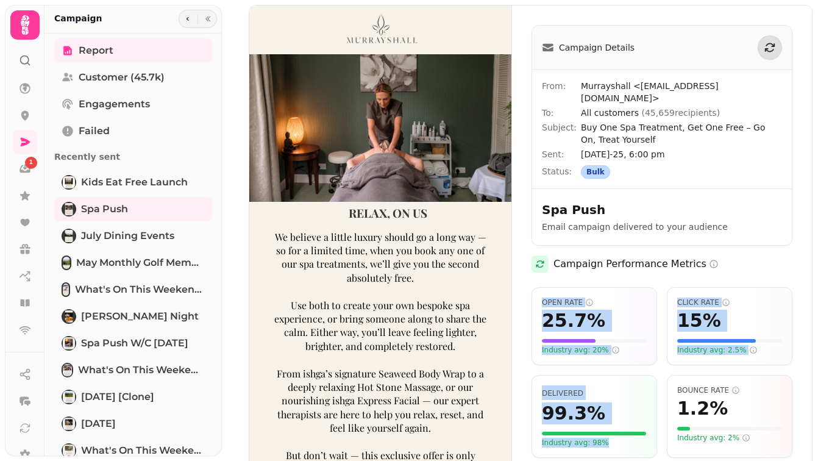
scroll to position [2, 0]
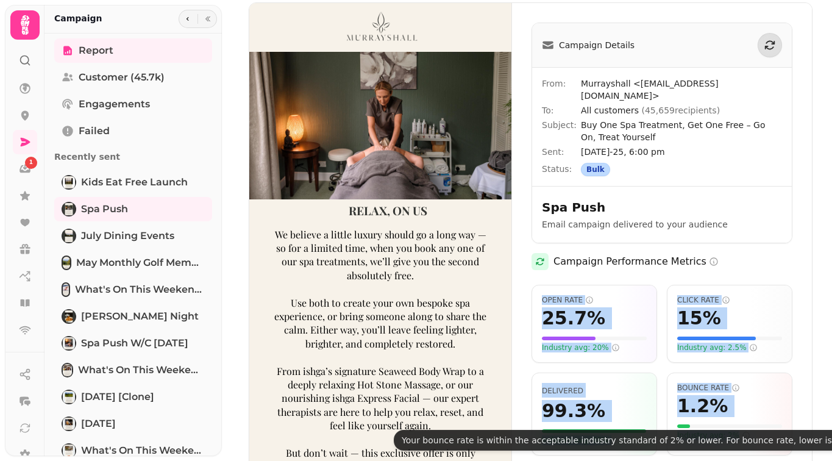
drag, startPoint x: 542, startPoint y: 290, endPoint x: 742, endPoint y: 421, distance: 238.7
click at [742, 421] on div "Open Rate 25.7 % Industry avg: 20% Click Rate 15 % Industry avg: 2.5% Delivered…" at bounding box center [661, 370] width 261 height 171
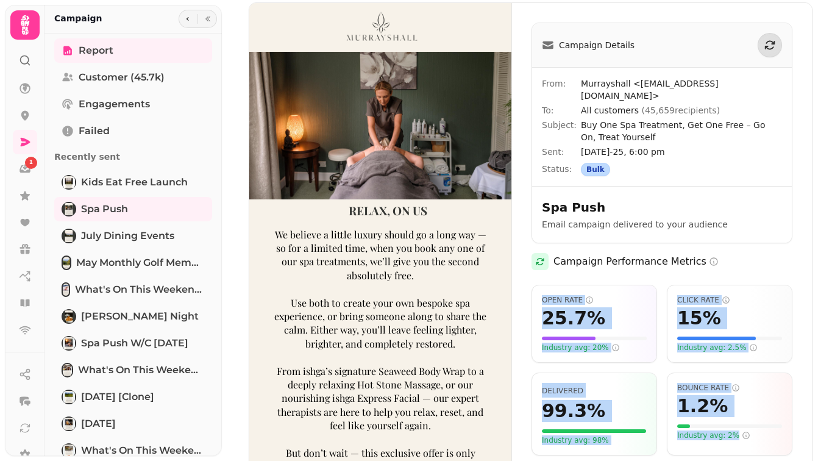
scroll to position [408, 0]
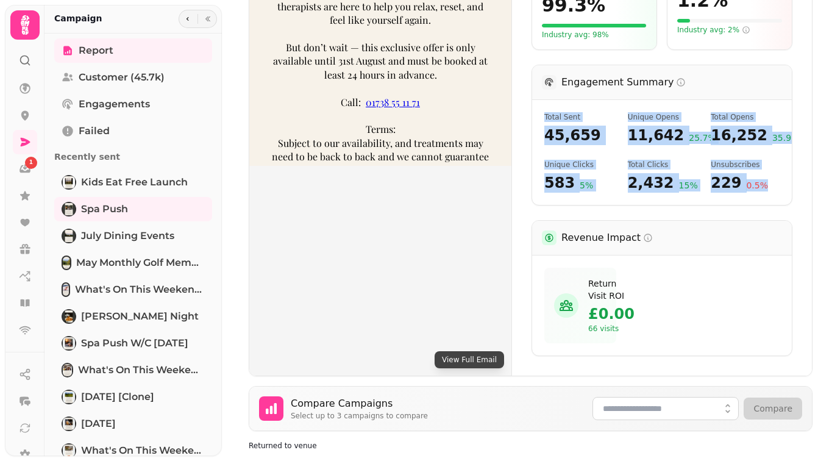
drag, startPoint x: 545, startPoint y: 105, endPoint x: 761, endPoint y: 176, distance: 227.2
click at [761, 176] on div "Total Sent 45,659 Unique Opens 11,642 25.7 % Total Opens 16,252 35.9 % Unique C…" at bounding box center [662, 152] width 260 height 105
click at [119, 188] on span "Kids Eat Free Launch" at bounding box center [134, 182] width 107 height 15
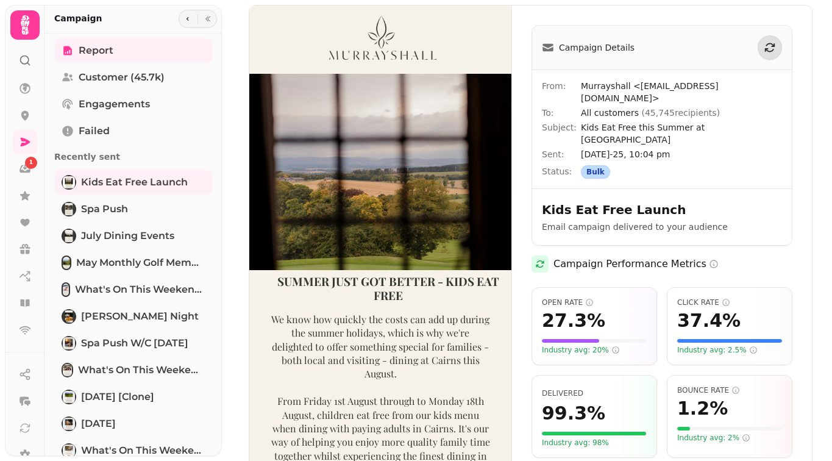
click at [709, 148] on span "[DATE]-25, 10:04 pm" at bounding box center [681, 154] width 201 height 12
drag, startPoint x: 583, startPoint y: 116, endPoint x: 680, endPoint y: 131, distance: 98.1
click at [681, 130] on div "From: Murrayshall <[EMAIL_ADDRESS][DOMAIN_NAME]> To: All customers ( 45,745 rec…" at bounding box center [662, 129] width 260 height 118
drag, startPoint x: 675, startPoint y: 133, endPoint x: 583, endPoint y: 126, distance: 92.3
click at [583, 148] on span "[DATE]-25, 10:04 pm" at bounding box center [681, 154] width 201 height 12
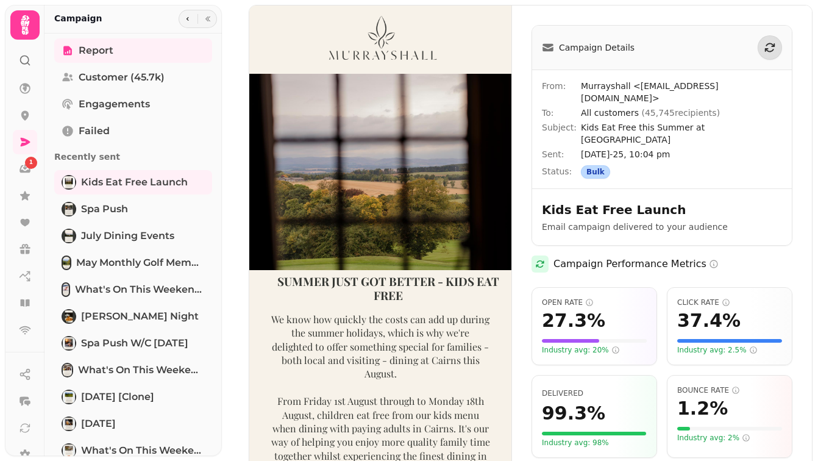
click at [595, 148] on span "[DATE]-25, 10:04 pm" at bounding box center [681, 154] width 201 height 12
drag, startPoint x: 581, startPoint y: 116, endPoint x: 664, endPoint y: 130, distance: 84.8
click at [664, 130] on div "From: Murrayshall <[EMAIL_ADDRESS][DOMAIN_NAME]> To: All customers ( 45,745 rec…" at bounding box center [662, 129] width 260 height 118
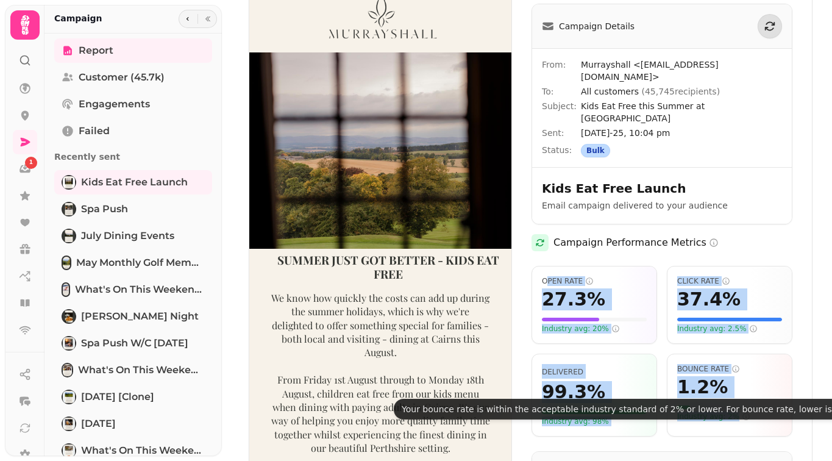
drag, startPoint x: 547, startPoint y: 256, endPoint x: 735, endPoint y: 395, distance: 233.6
click at [735, 395] on div "Open Rate 27.3 % Industry avg: 20% Click Rate 37.4 % Industry avg: 2.5% Deliver…" at bounding box center [661, 351] width 261 height 171
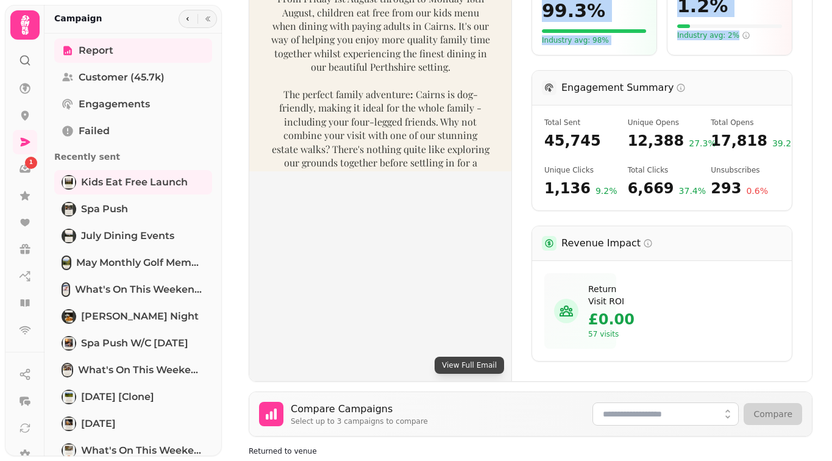
scroll to position [319, 0]
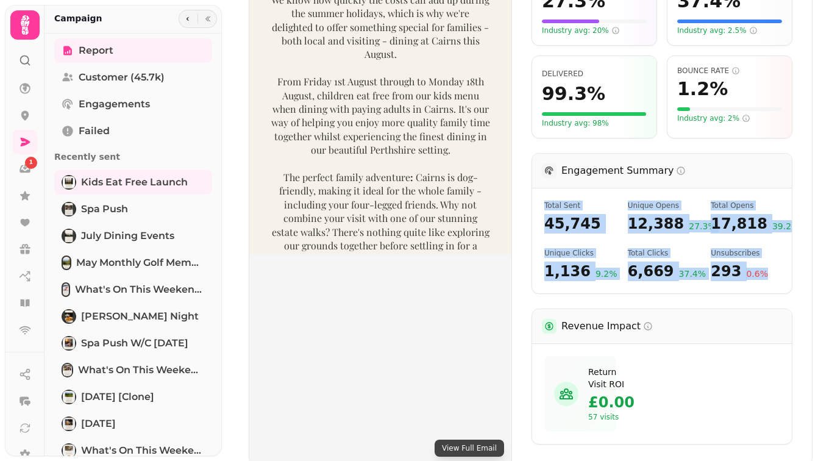
drag, startPoint x: 545, startPoint y: 179, endPoint x: 760, endPoint y: 261, distance: 230.3
click at [760, 261] on div "Total Sent 45,745 Unique Opens 12,388 27.3 % Total Opens 17,818 39.2 % Unique C…" at bounding box center [662, 240] width 260 height 105
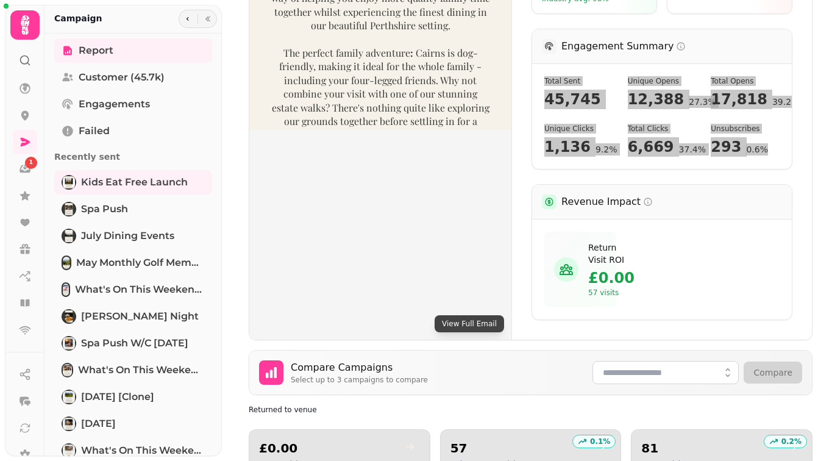
scroll to position [444, 0]
